Goal: Transaction & Acquisition: Purchase product/service

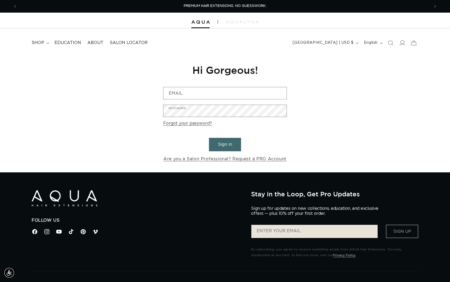
click at [405, 43] on icon at bounding box center [402, 43] width 6 height 6
click at [209, 93] on input "Email" at bounding box center [225, 93] width 123 height 12
type input "KAYLA@BMONROESALON.COM"
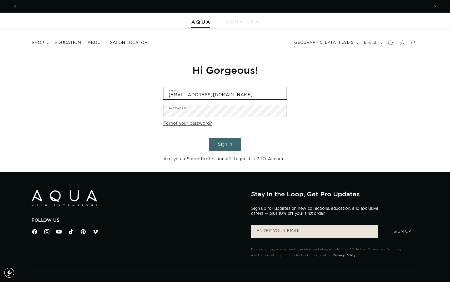
scroll to position [0, 413]
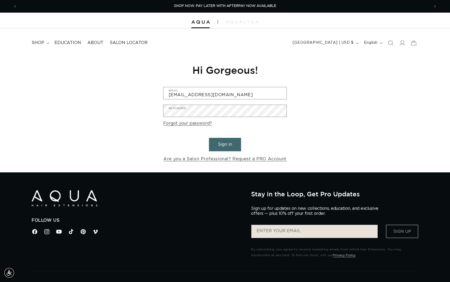
click at [225, 145] on button "Sign in" at bounding box center [225, 144] width 32 height 13
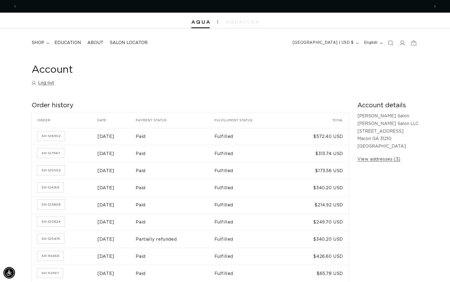
scroll to position [0, 413]
click at [42, 42] on span "shop" at bounding box center [38, 43] width 13 height 6
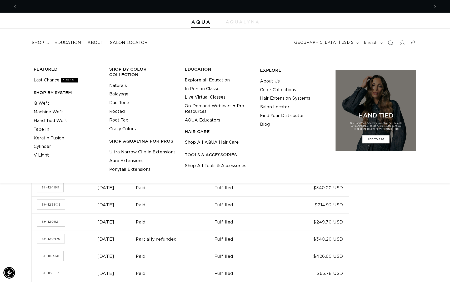
scroll to position [0, 826]
click at [389, 44] on icon "Search" at bounding box center [391, 43] width 6 height 6
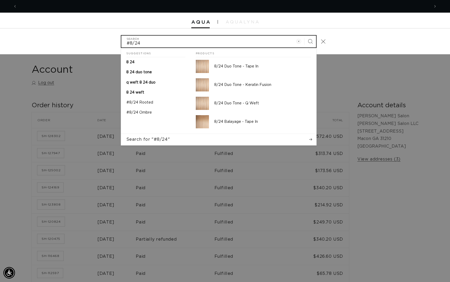
scroll to position [0, 0]
type input "#8/24"
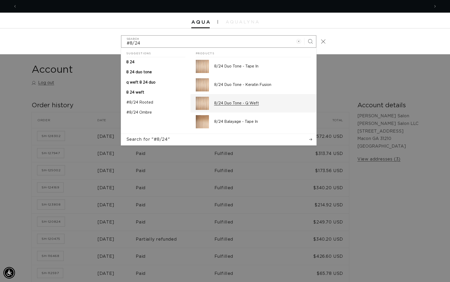
click at [239, 104] on p "8/24 Duo Tone - Q Weft" at bounding box center [262, 103] width 97 height 5
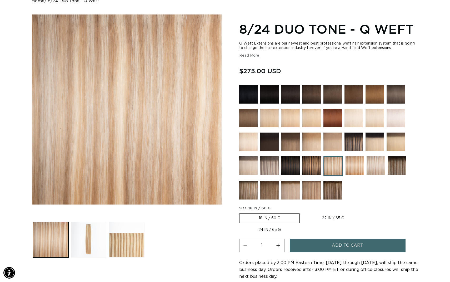
scroll to position [103, 0]
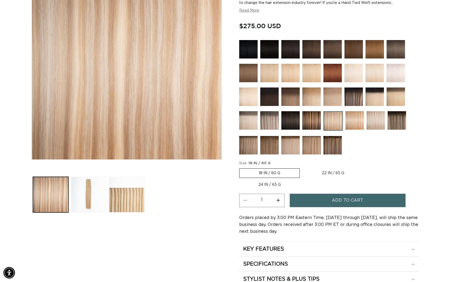
click at [280, 200] on button "Increase quantity for 8/24 Duo Tone - Q Weft" at bounding box center [279, 200] width 12 height 13
type input "2"
click at [334, 204] on span "Add to cart" at bounding box center [347, 200] width 31 height 13
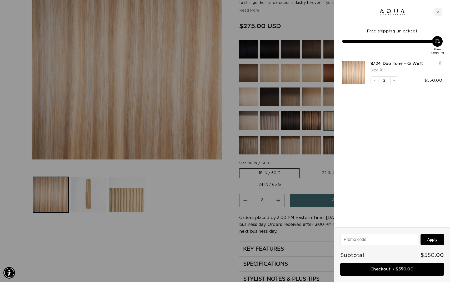
scroll to position [0, 0]
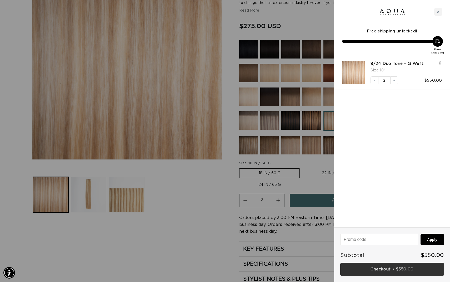
click at [364, 269] on link "Checkout • $550.00" at bounding box center [393, 269] width 104 height 13
